Goal: Task Accomplishment & Management: Manage account settings

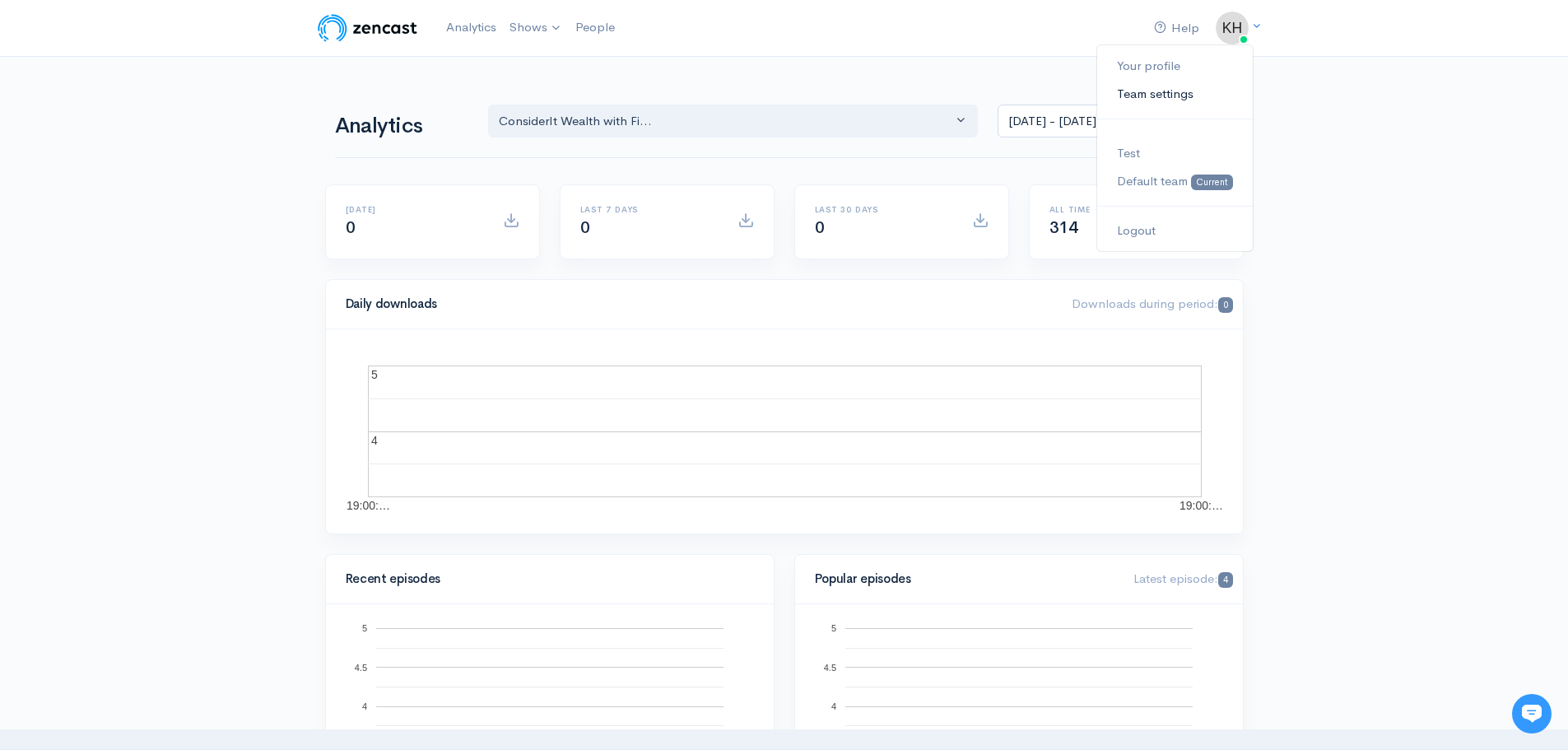
click at [1194, 97] on link "Team settings" at bounding box center [1174, 94] width 154 height 29
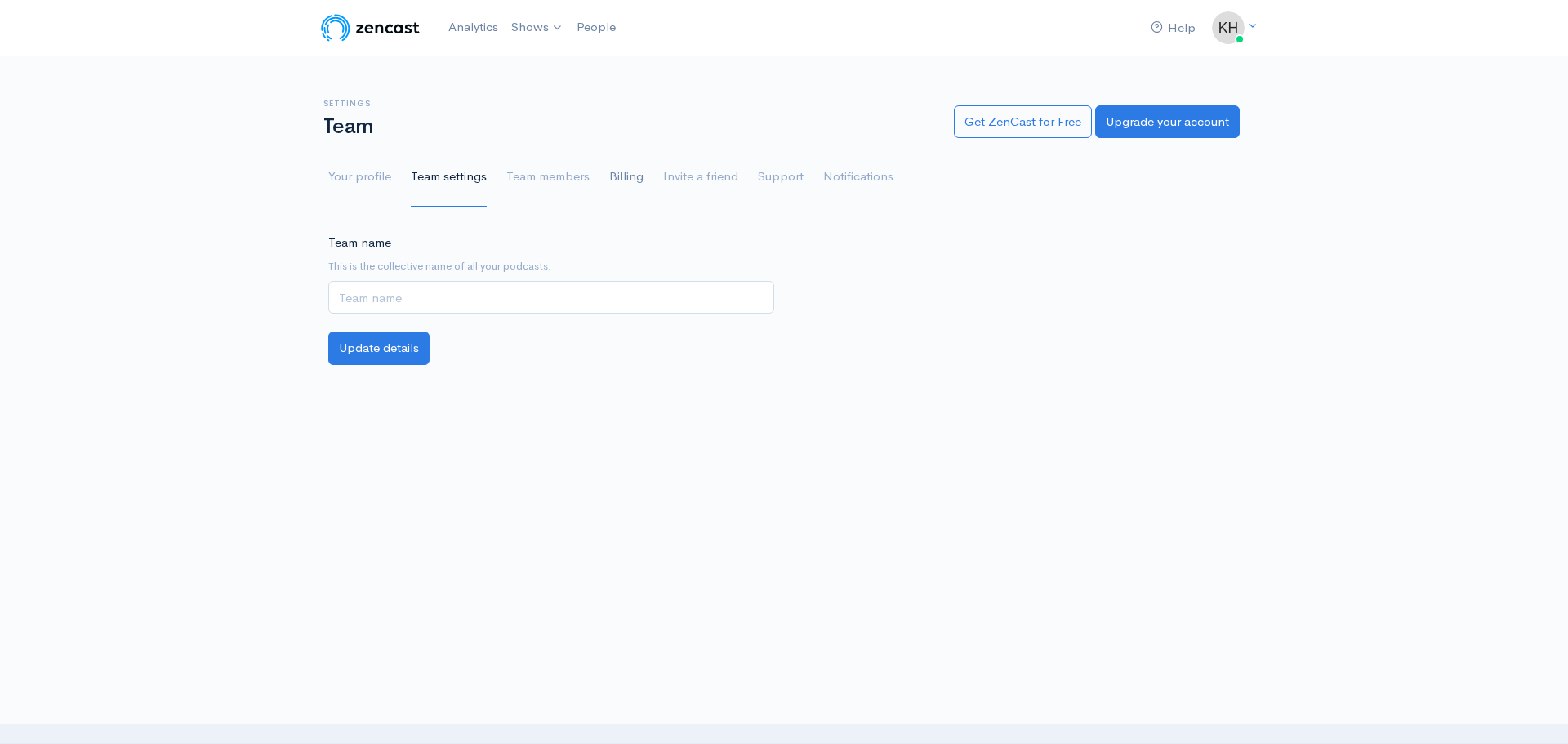
click at [633, 176] on link "Billing" at bounding box center [626, 176] width 34 height 59
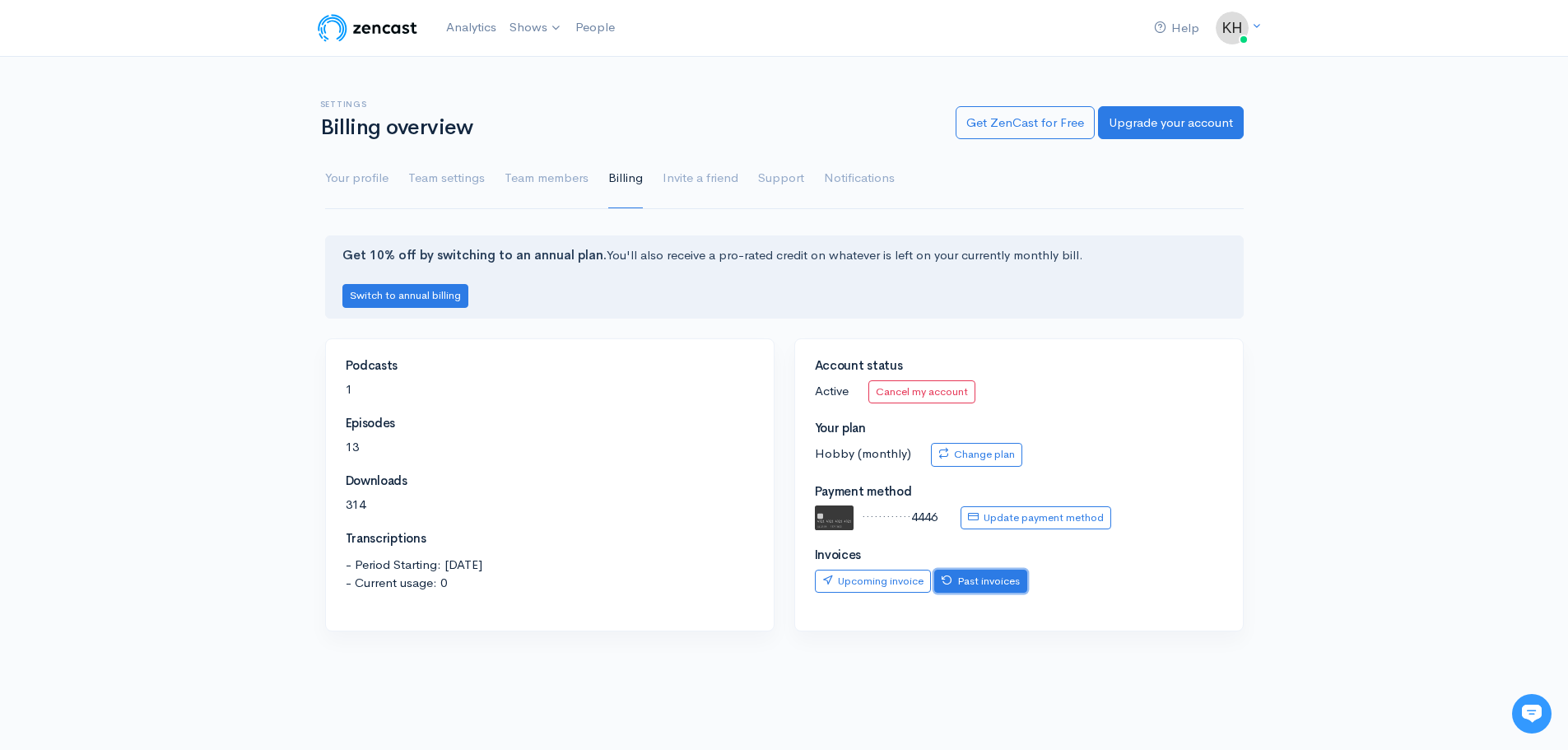
click at [968, 575] on link "Past invoices" at bounding box center [980, 581] width 93 height 23
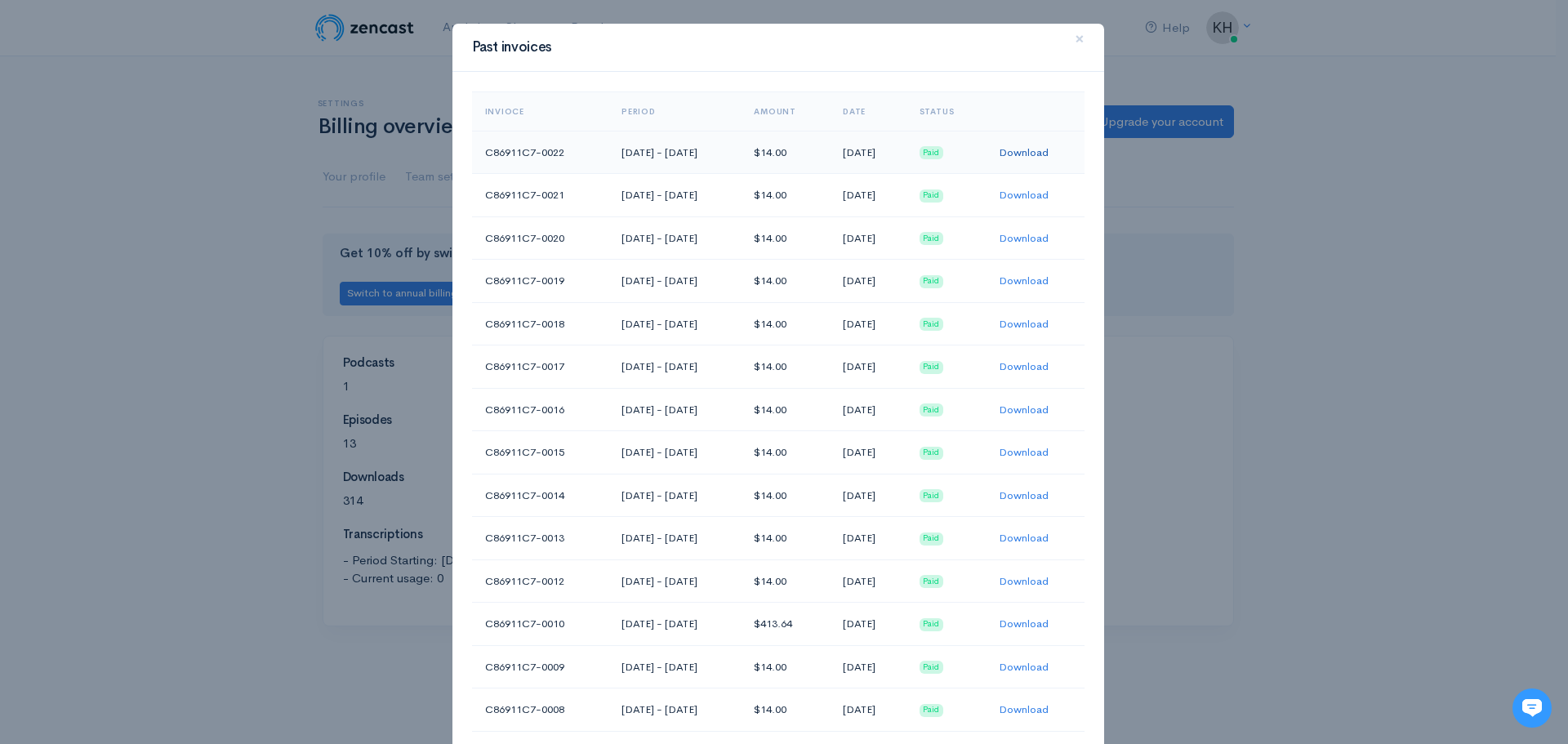
click at [1038, 153] on link "Download" at bounding box center [1024, 151] width 50 height 14
